Goal: Task Accomplishment & Management: Use online tool/utility

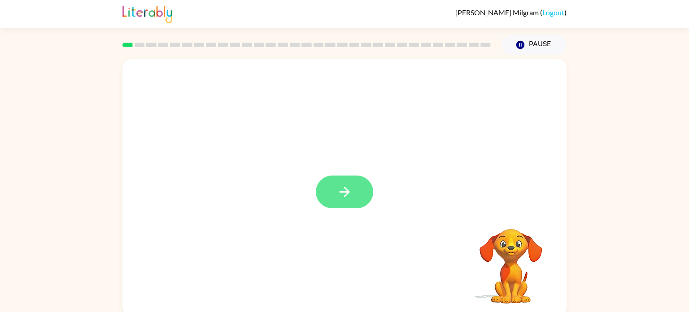
click at [360, 192] on button "button" at bounding box center [344, 191] width 57 height 33
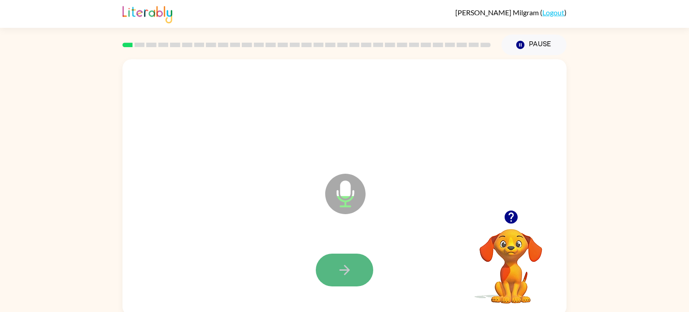
click at [337, 282] on button "button" at bounding box center [344, 269] width 57 height 33
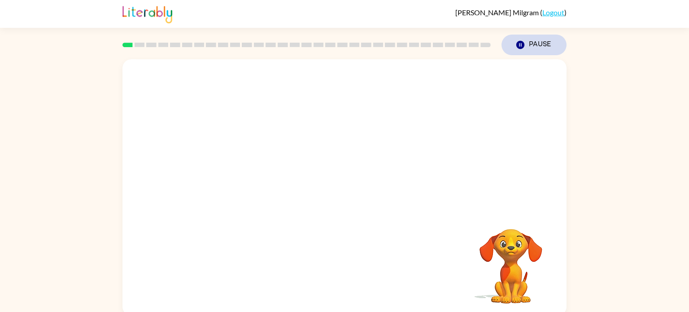
click at [520, 45] on icon "button" at bounding box center [520, 45] width 8 height 8
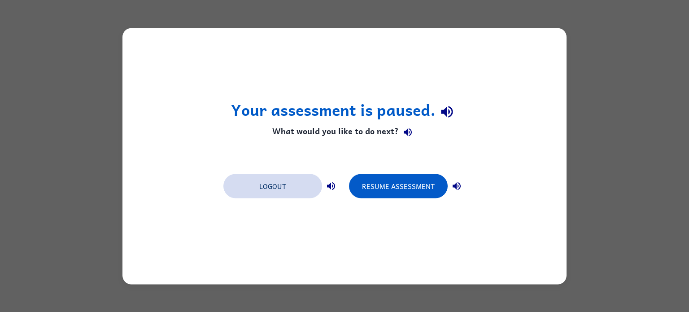
click at [305, 188] on button "Logout" at bounding box center [272, 186] width 99 height 24
